Goal: Book appointment/travel/reservation

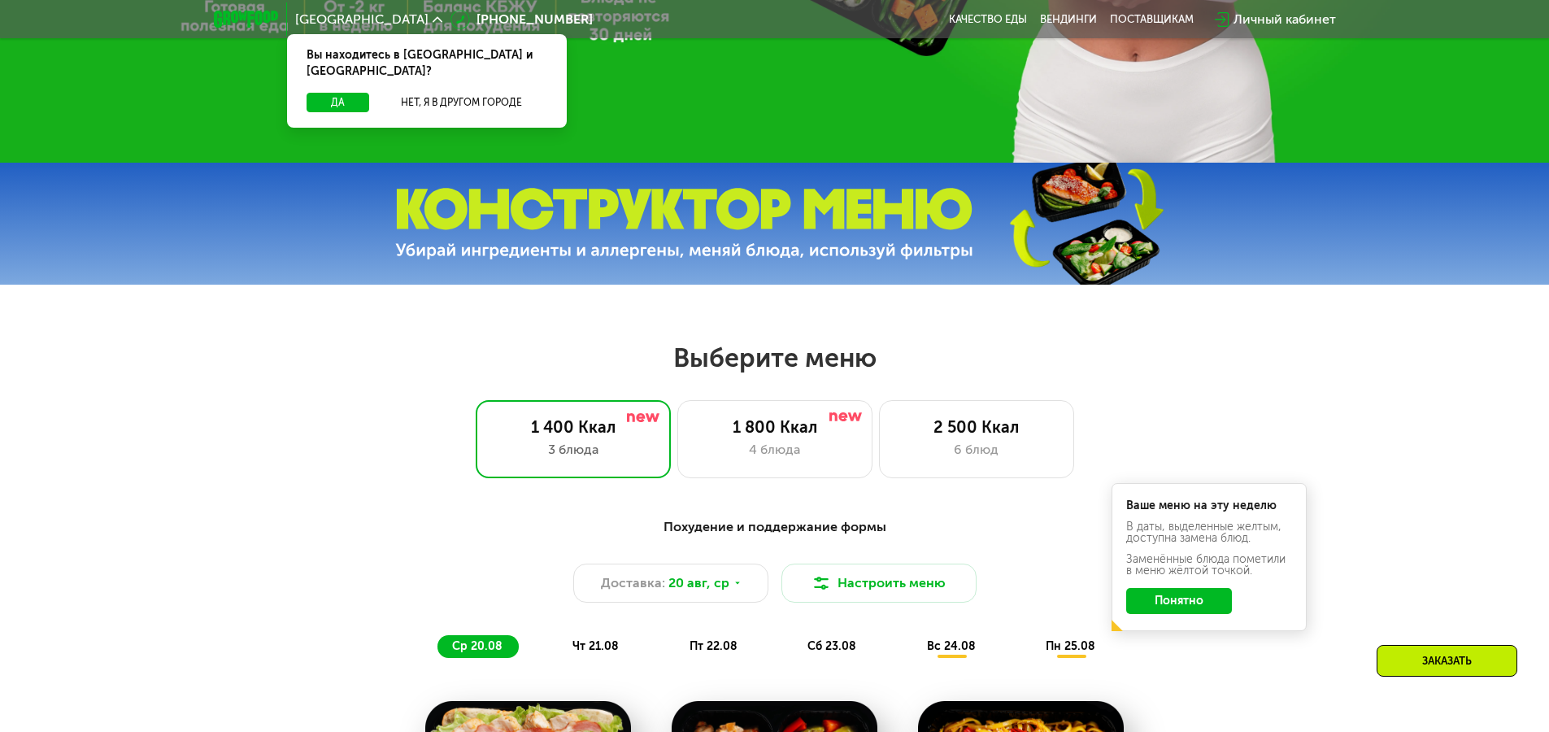
scroll to position [650, 0]
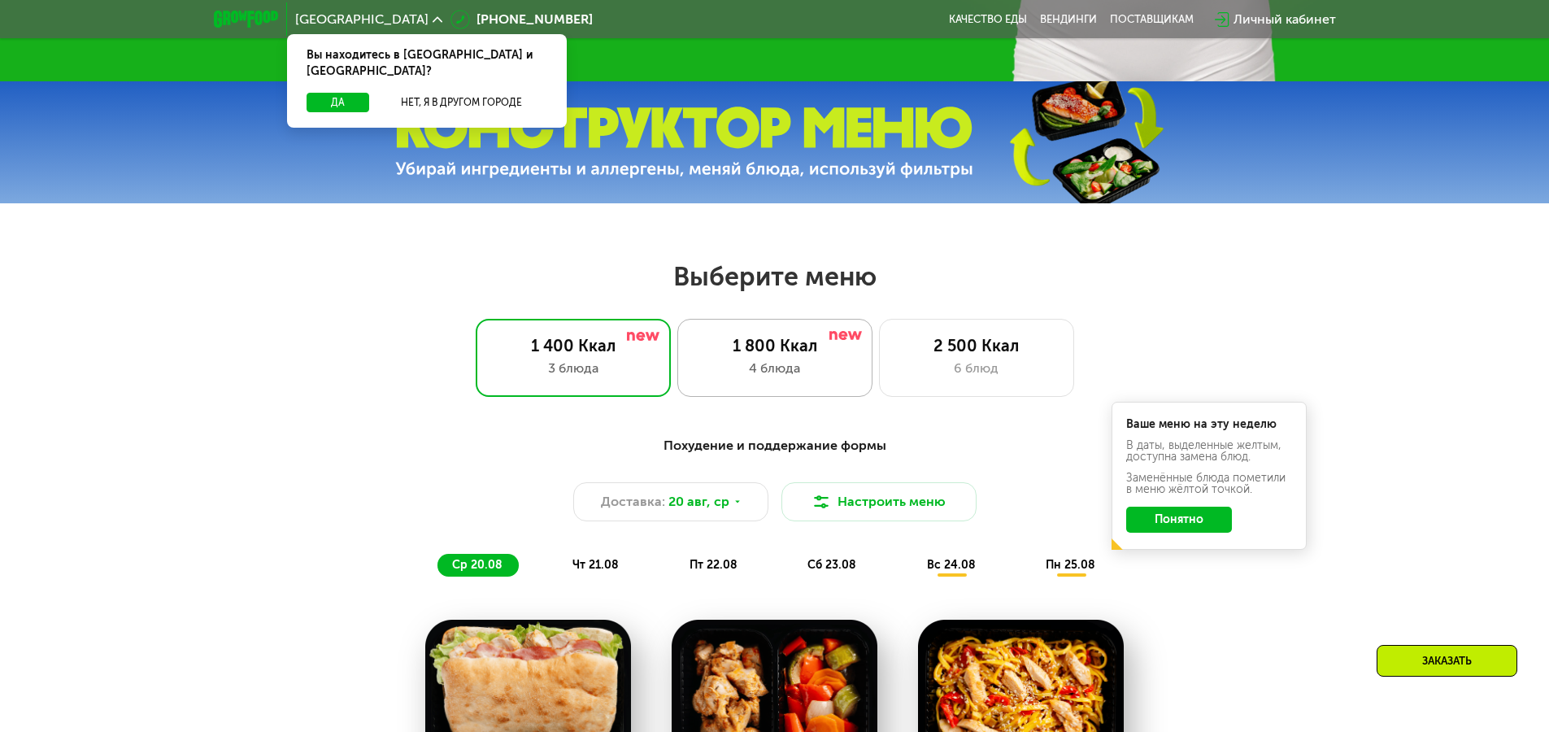
click at [879, 392] on div "1 800 Ккал 4 блюда" at bounding box center [976, 358] width 195 height 78
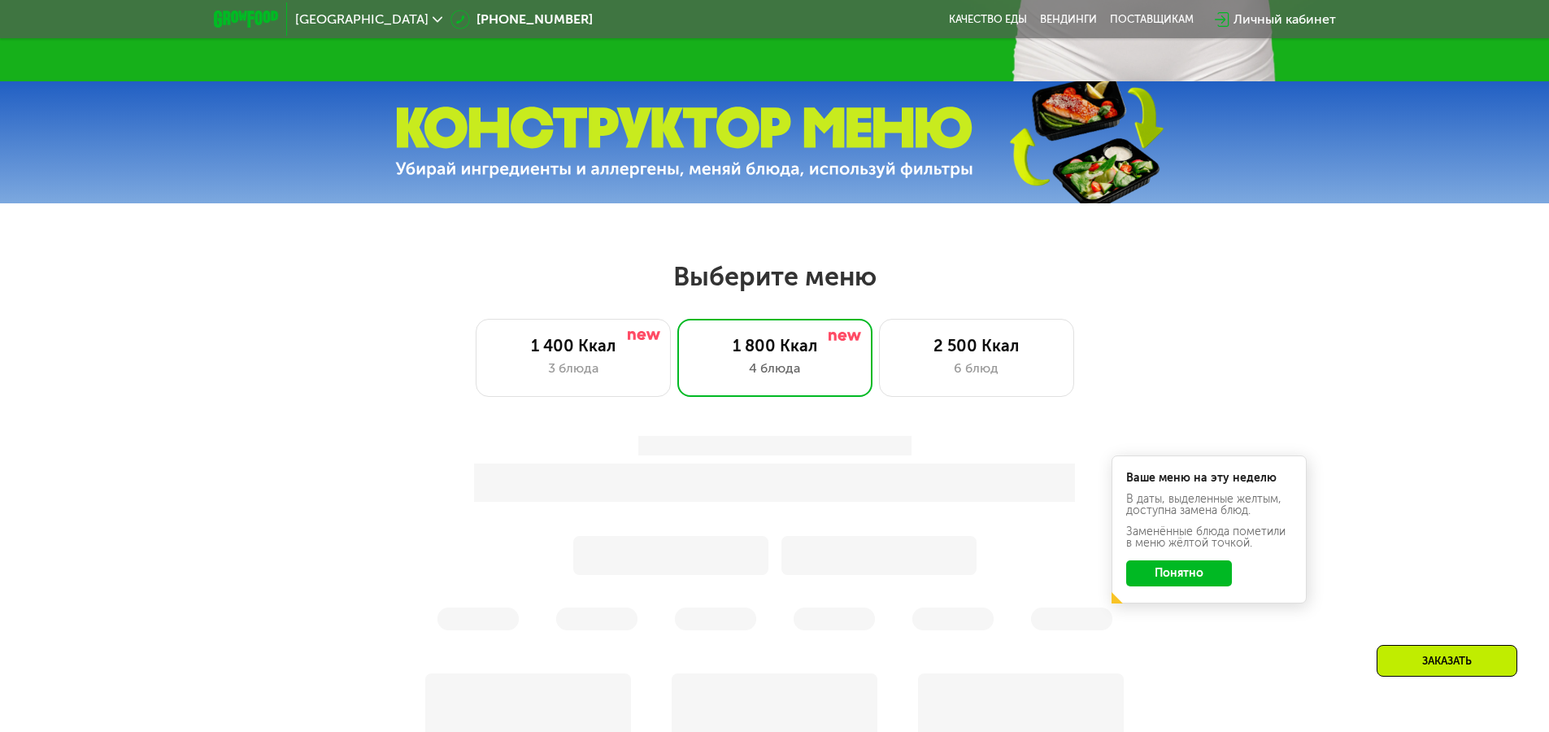
scroll to position [813, 0]
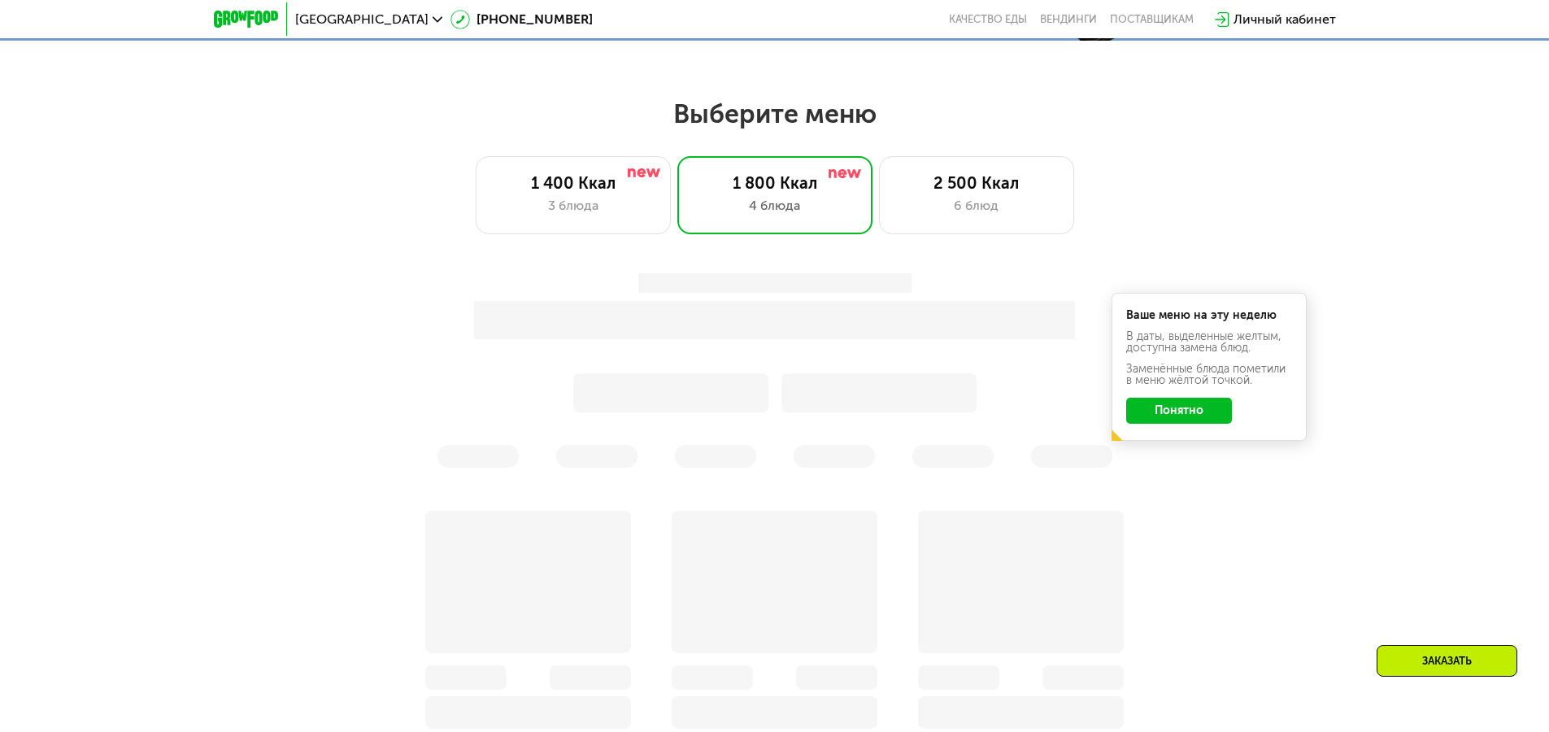
click at [1187, 410] on button "Понятно" at bounding box center [1179, 411] width 106 height 26
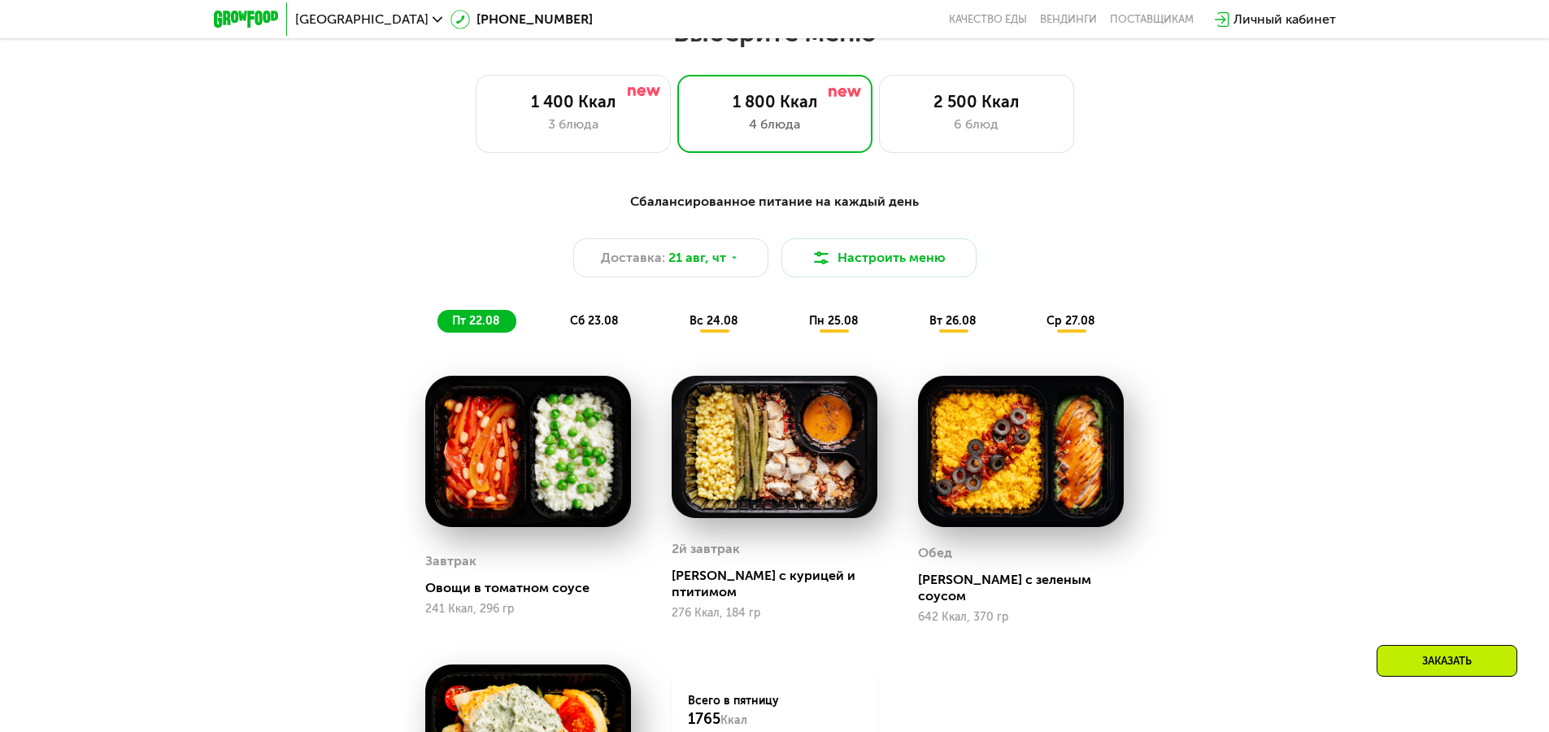
scroll to position [976, 0]
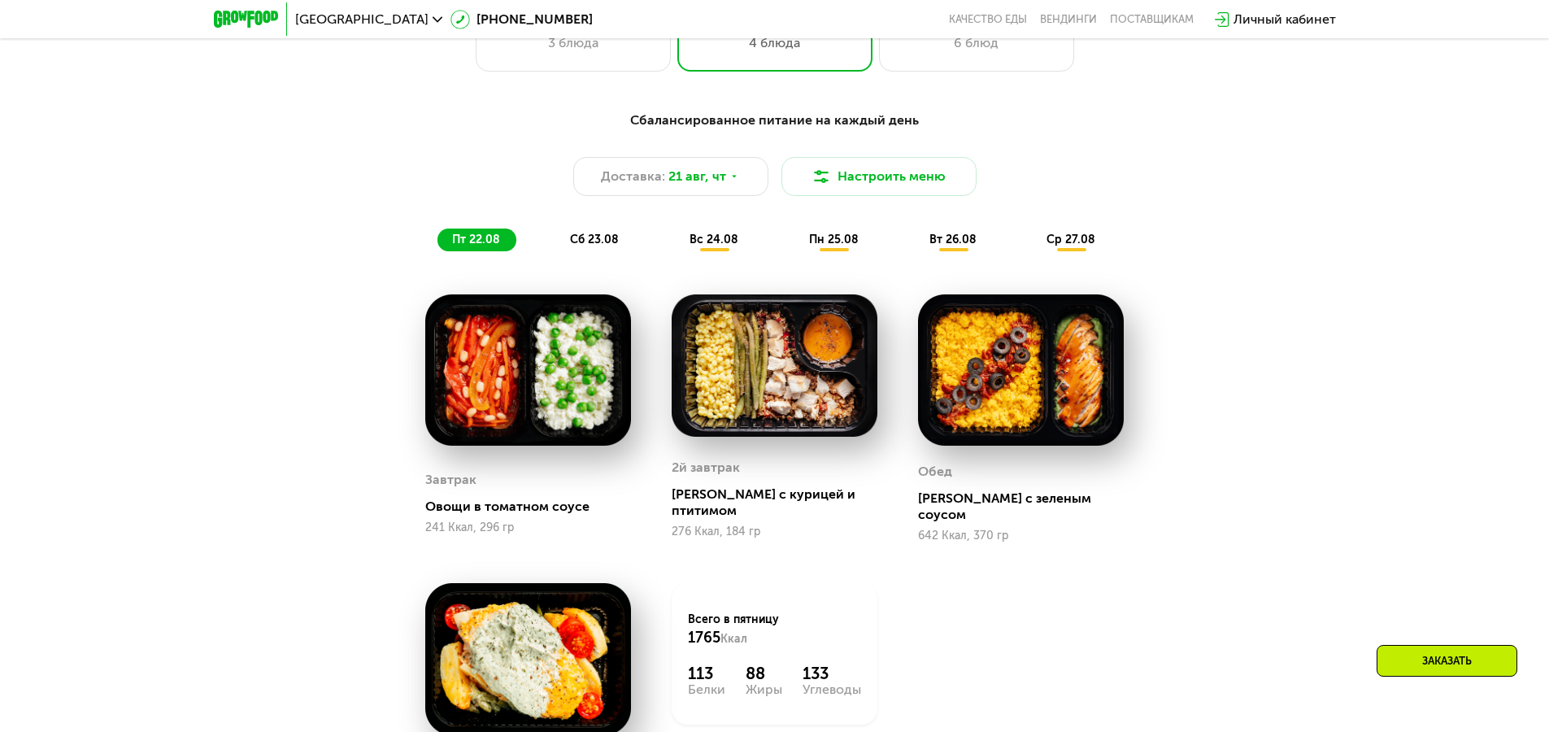
click at [615, 243] on span "сб 23.08" at bounding box center [594, 239] width 49 height 14
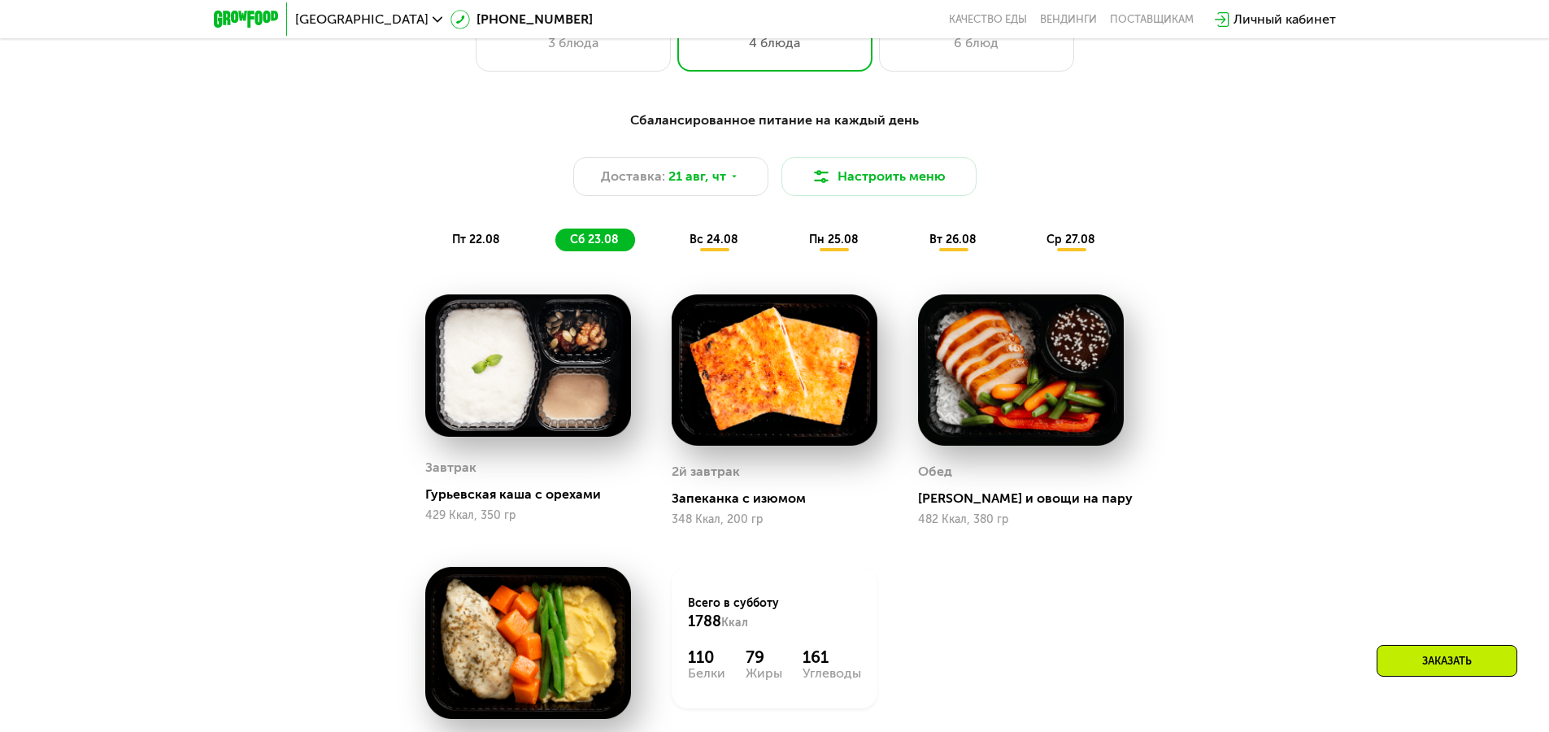
click at [720, 245] on span "вс 24.08" at bounding box center [713, 239] width 49 height 14
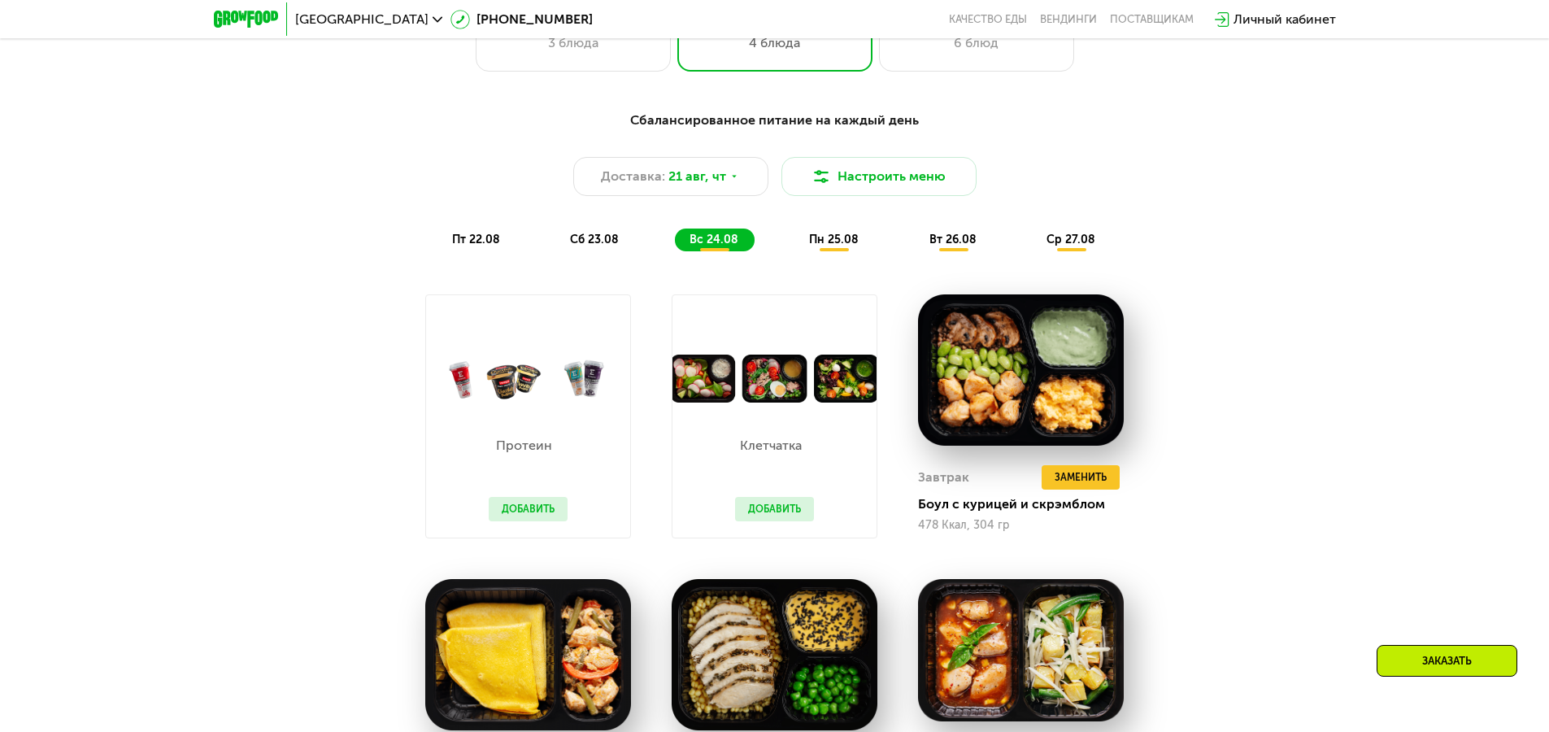
click at [843, 246] on span "пн 25.08" at bounding box center [834, 239] width 50 height 14
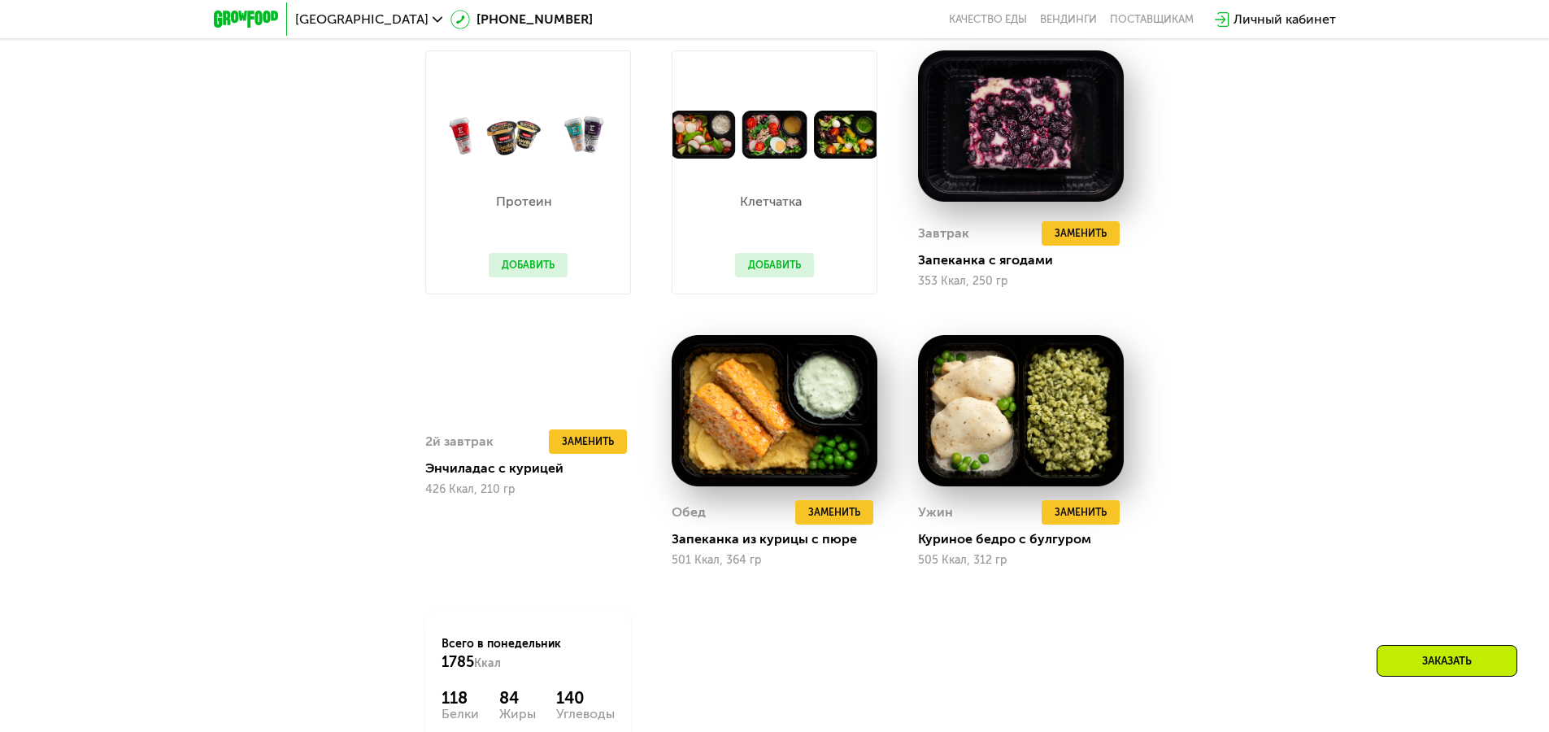
scroll to position [1463, 0]
